Goal: Navigation & Orientation: Find specific page/section

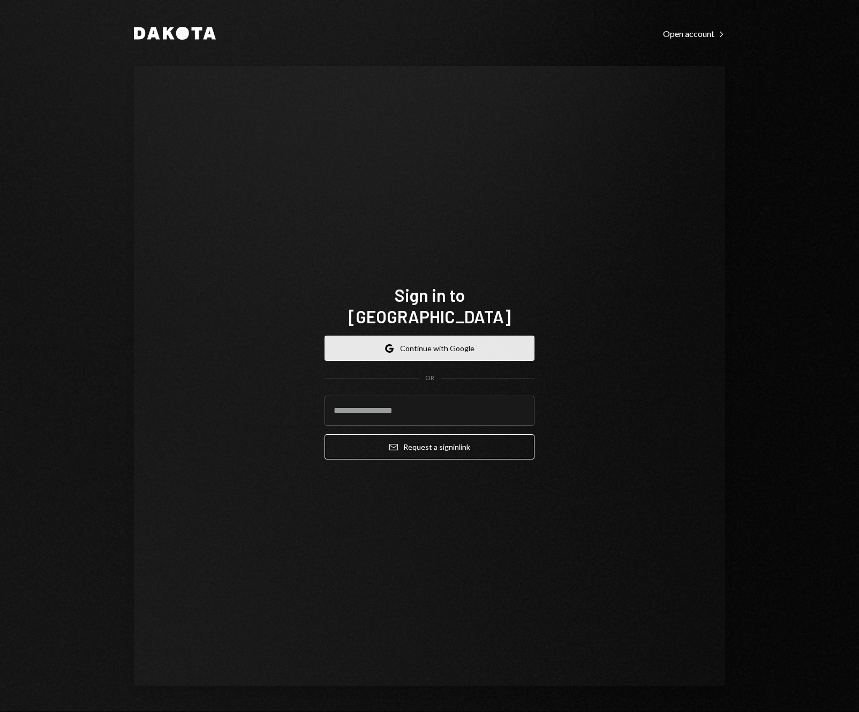
click at [428, 340] on button "Google Continue with Google" at bounding box center [430, 347] width 210 height 25
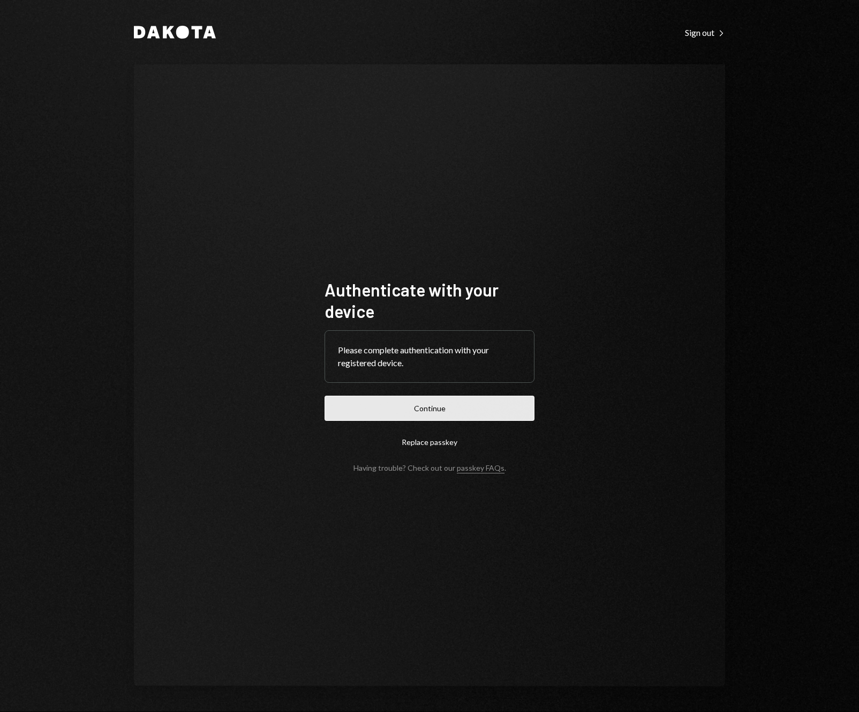
click at [453, 417] on button "Continue" at bounding box center [430, 407] width 210 height 25
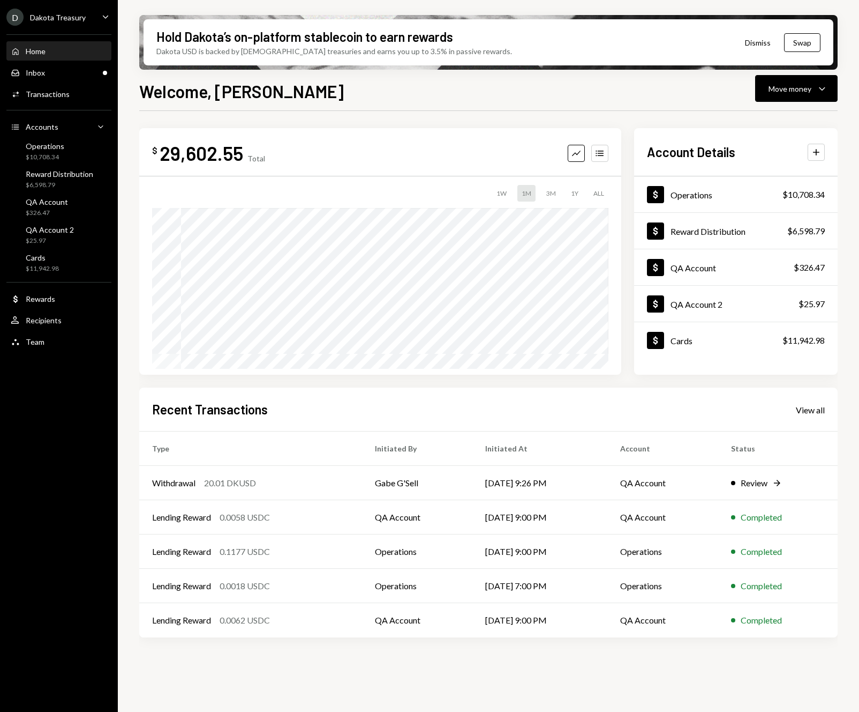
click at [104, 19] on icon "Caret Down" at bounding box center [106, 17] width 12 height 12
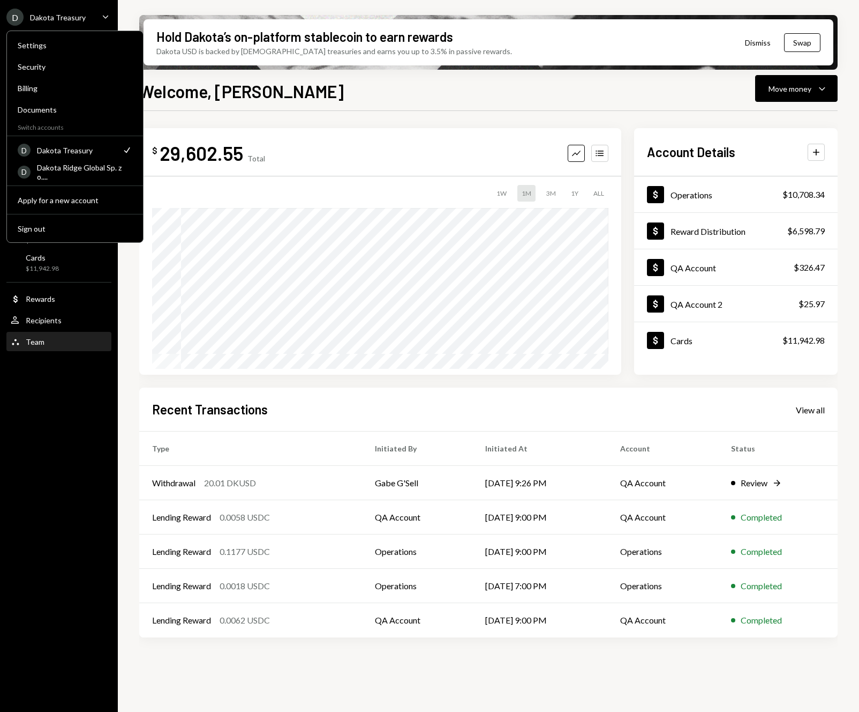
click at [48, 345] on div "Team Team" at bounding box center [59, 342] width 96 height 10
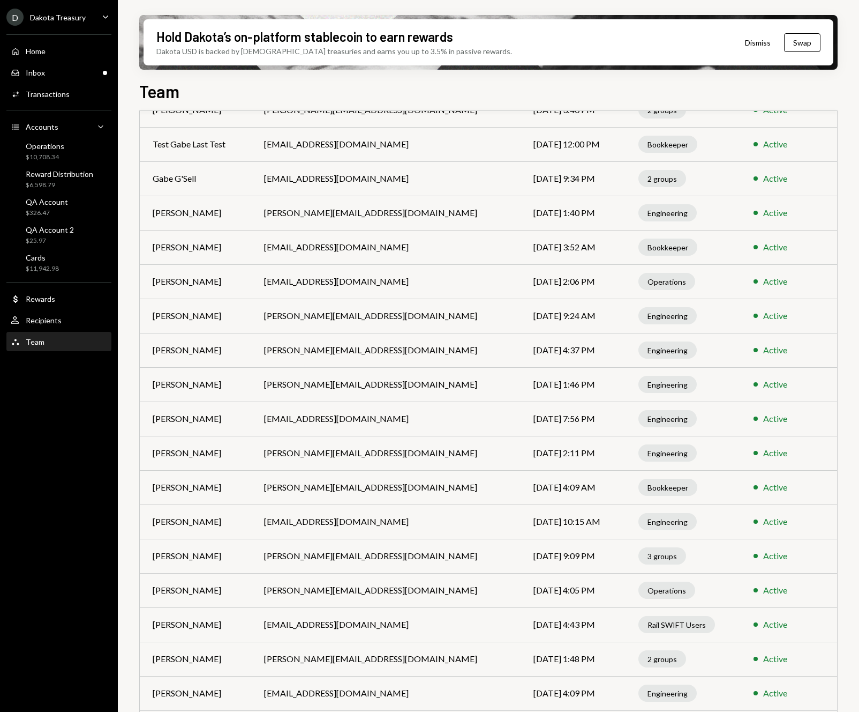
scroll to position [377, 0]
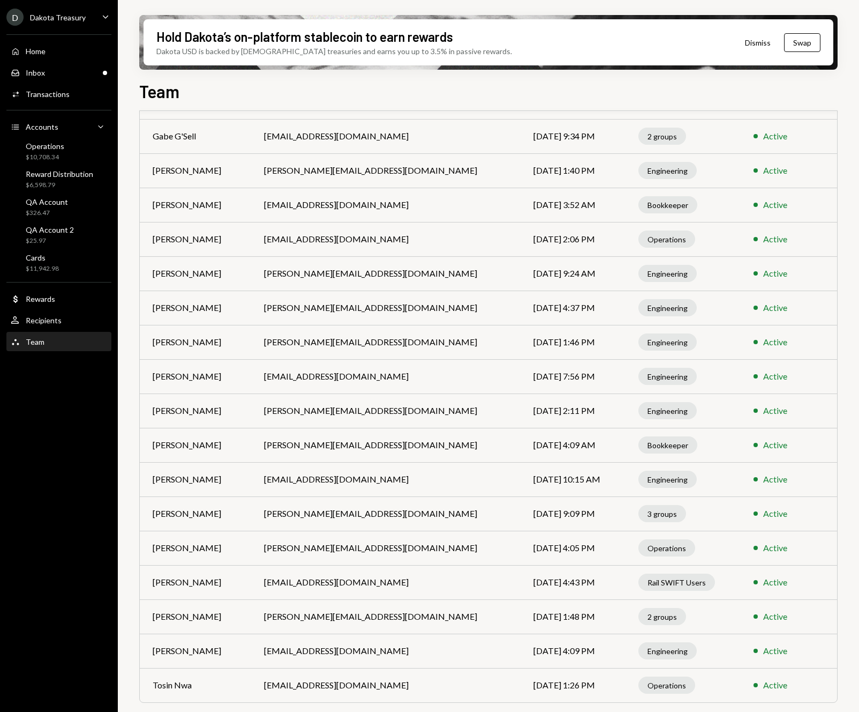
click at [286, 308] on td "[PERSON_NAME][EMAIL_ADDRESS][DOMAIN_NAME]" at bounding box center [386, 307] width 270 height 34
click at [104, 16] on icon "Caret Down" at bounding box center [106, 17] width 12 height 12
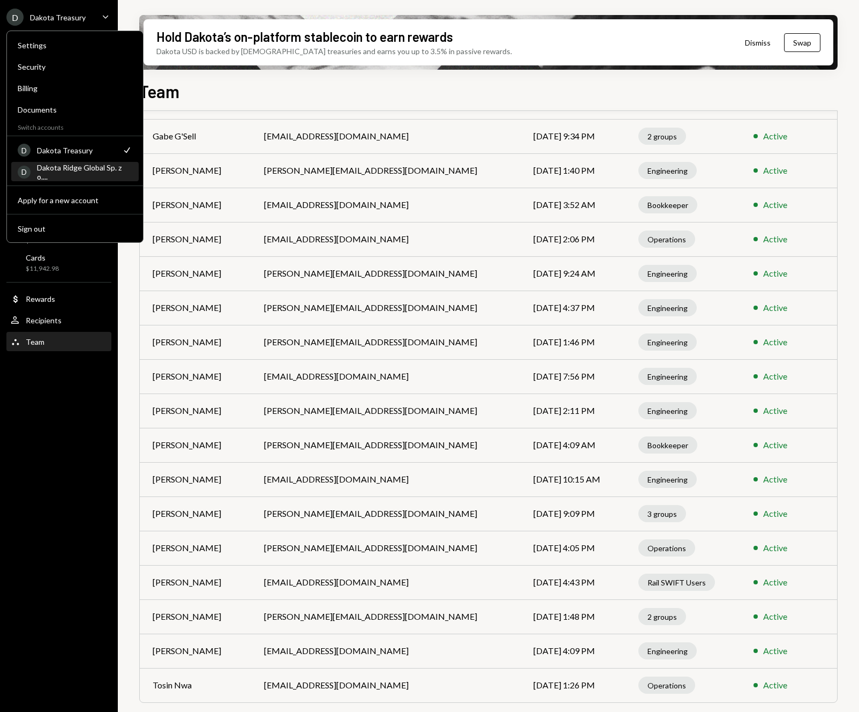
click at [79, 178] on div "D Dakota Ridge Global Sp. z o...." at bounding box center [75, 172] width 115 height 18
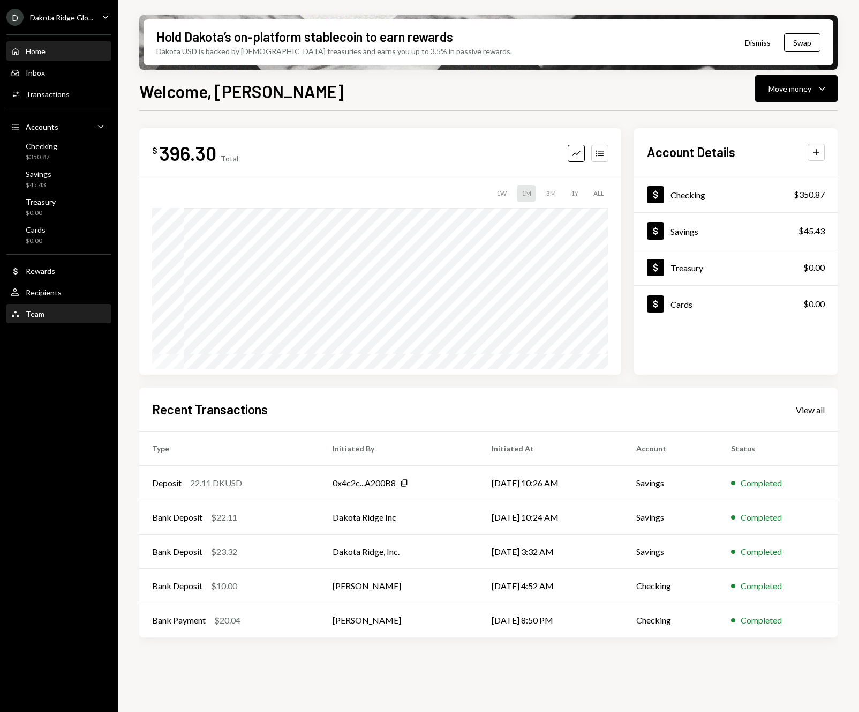
click at [44, 315] on div "Team Team" at bounding box center [59, 314] width 96 height 10
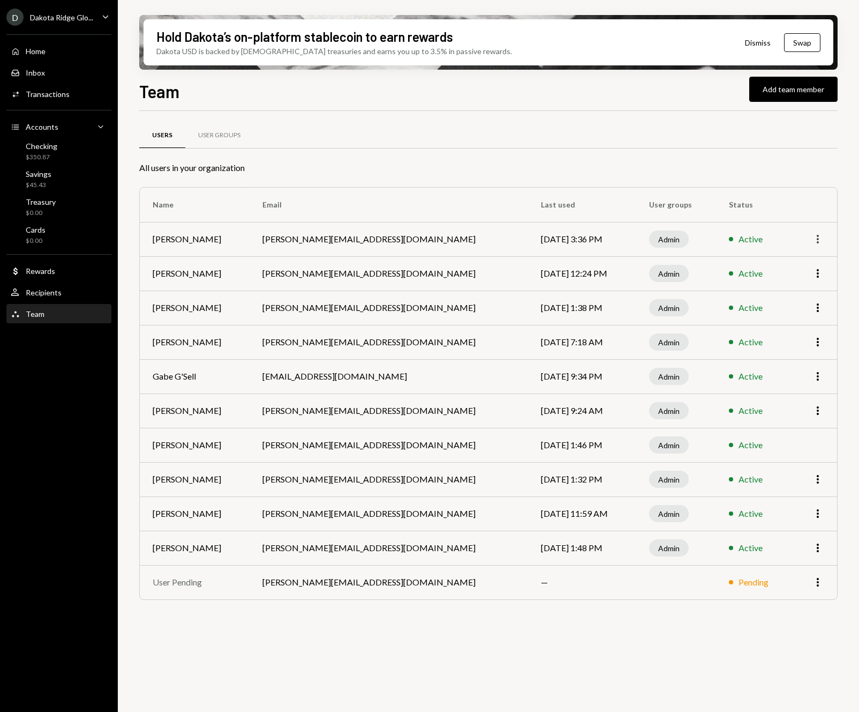
click at [820, 240] on icon "More" at bounding box center [818, 239] width 13 height 13
click at [842, 228] on div "Hold Dakota’s on-platform stablecoin to earn rewards Dakota USD is backed by U.…" at bounding box center [489, 356] width 742 height 712
